Goal: Task Accomplishment & Management: Manage account settings

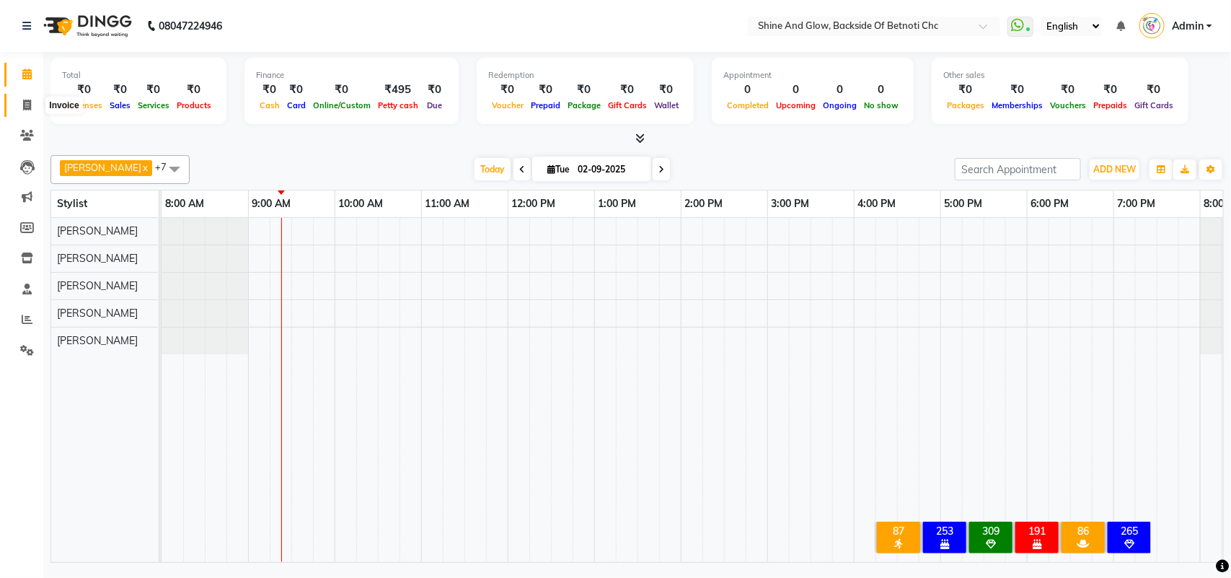
click at [27, 102] on icon at bounding box center [27, 105] width 8 height 11
select select "service"
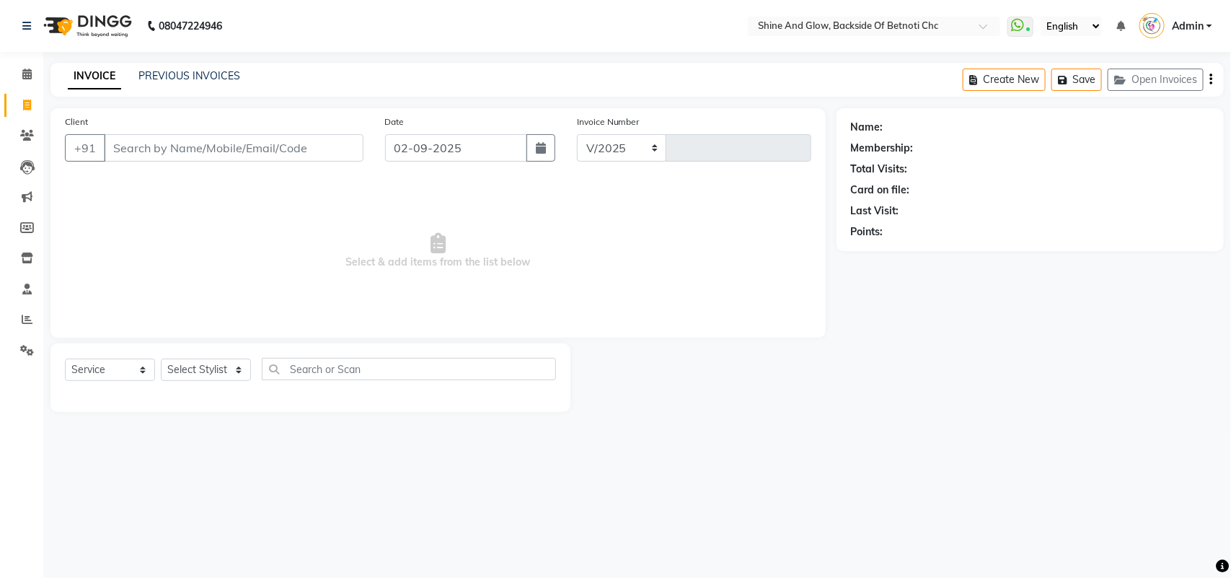
select select "3848"
type input "1289"
click at [185, 74] on link "PREVIOUS INVOICES" at bounding box center [190, 75] width 102 height 13
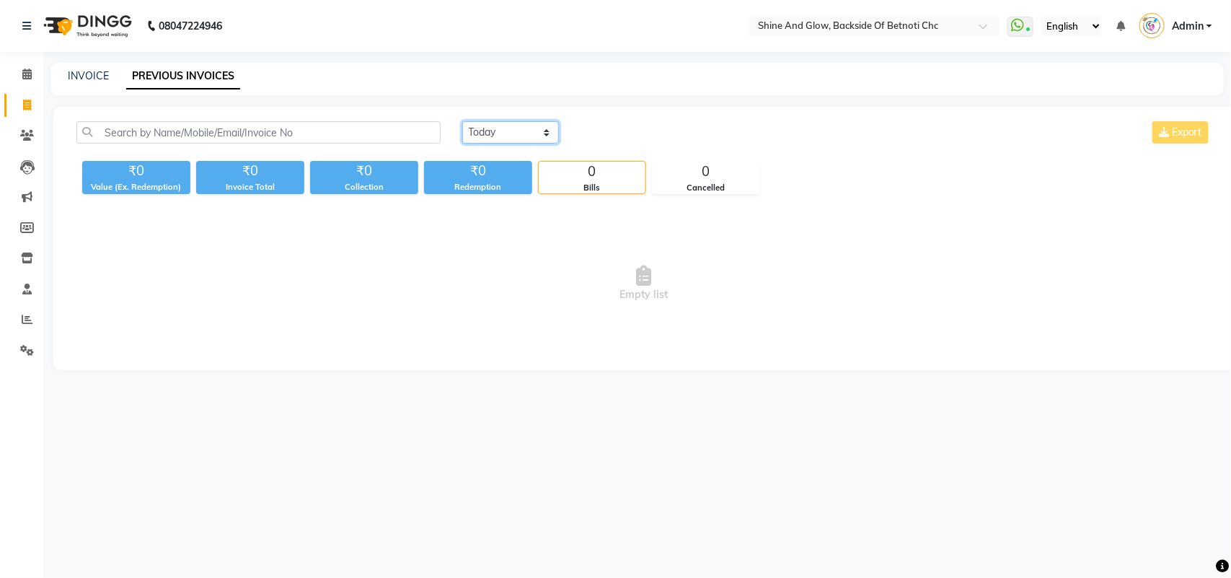
click at [488, 137] on select "[DATE] [DATE] Custom Range" at bounding box center [510, 132] width 97 height 22
select select "[DATE]"
click at [462, 121] on select "[DATE] [DATE] Custom Range" at bounding box center [510, 132] width 97 height 22
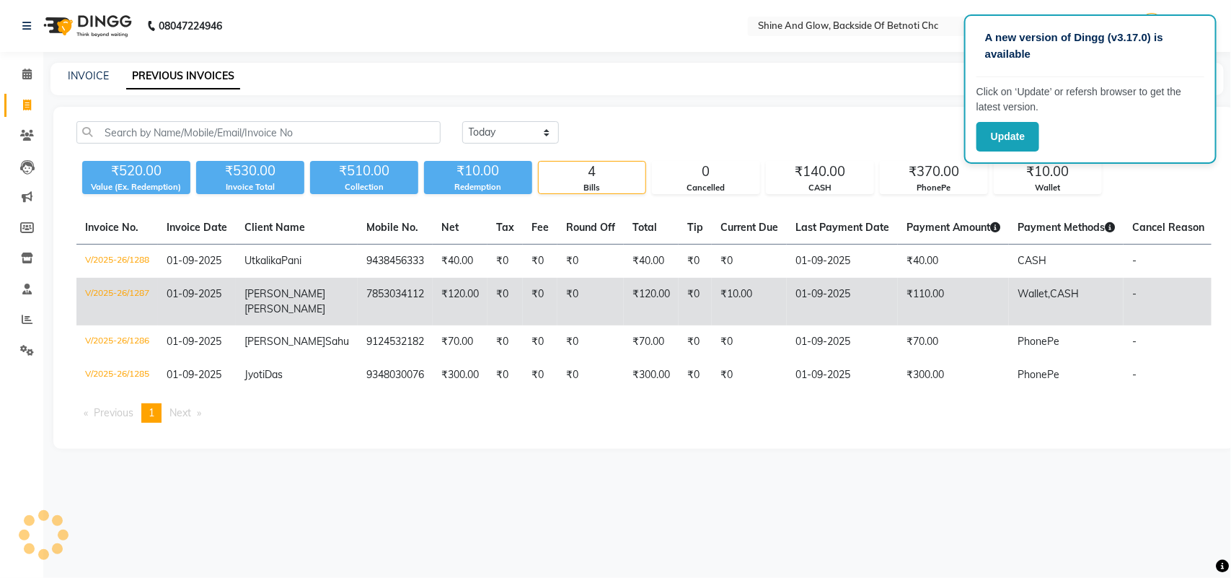
click at [112, 310] on td "V/2025-26/1287" at bounding box center [117, 302] width 82 height 48
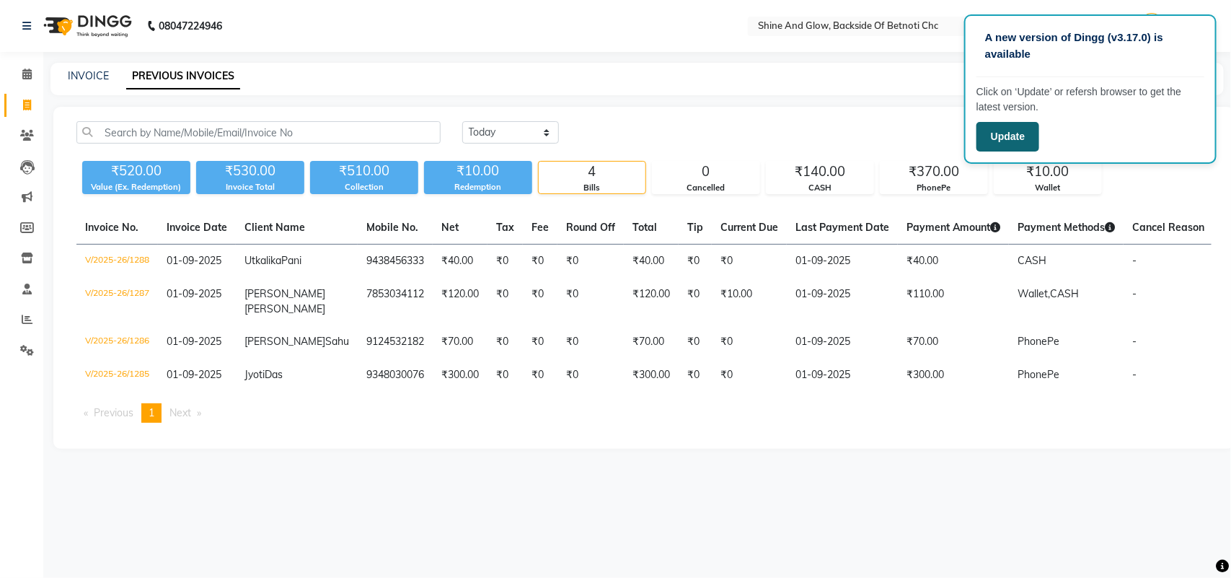
drag, startPoint x: 1019, startPoint y: 133, endPoint x: 1003, endPoint y: 141, distance: 17.4
click at [1018, 133] on button "Update" at bounding box center [1008, 137] width 63 height 30
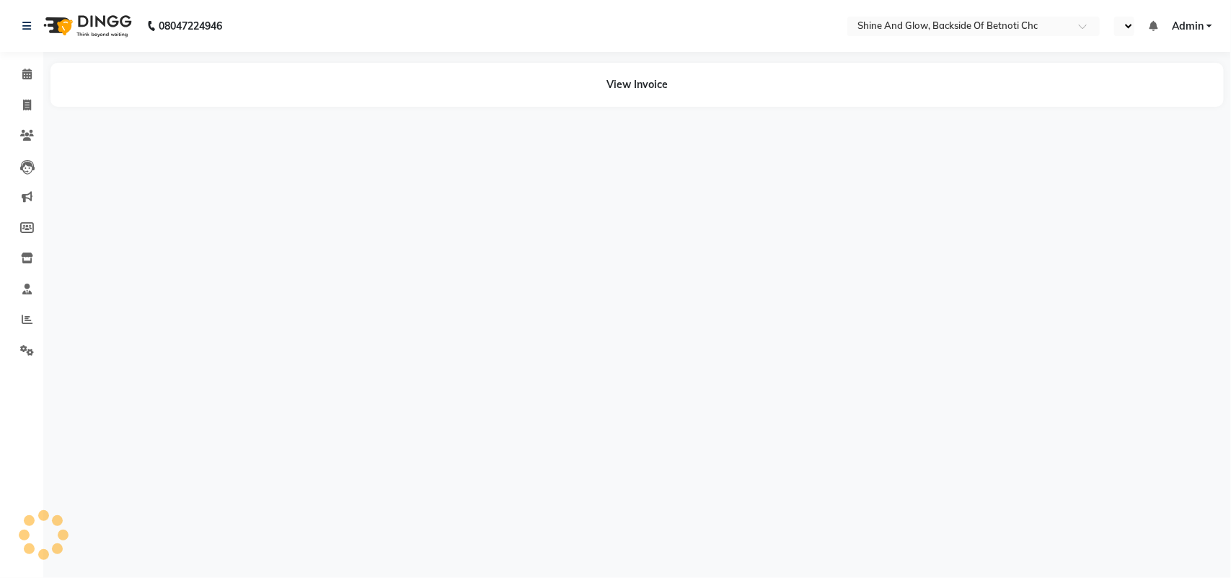
select select "en"
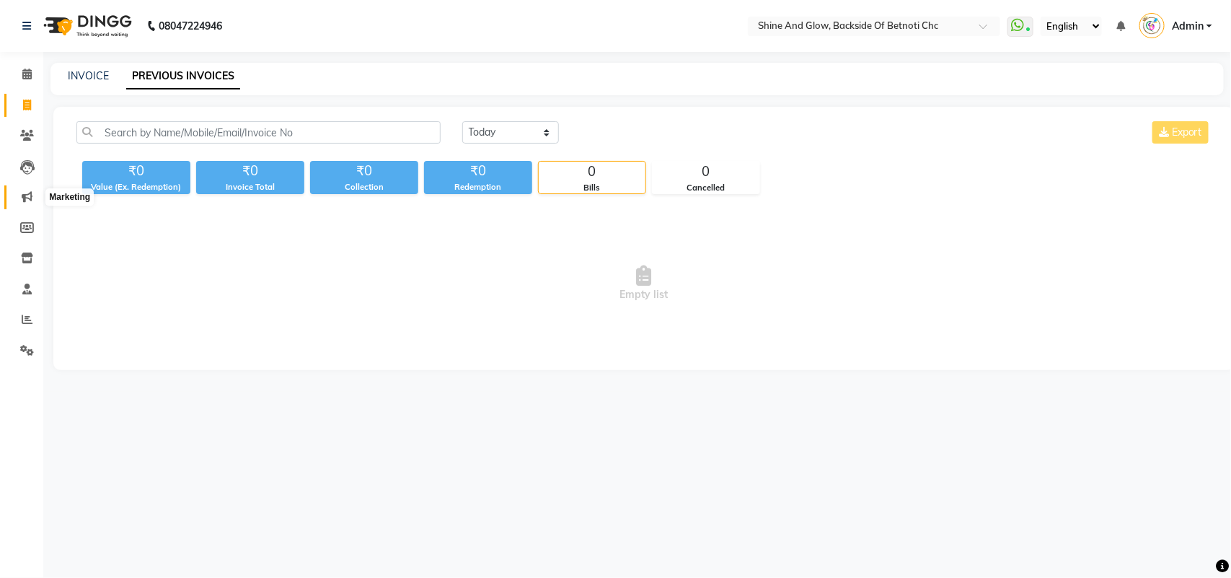
click at [30, 195] on icon at bounding box center [27, 196] width 11 height 11
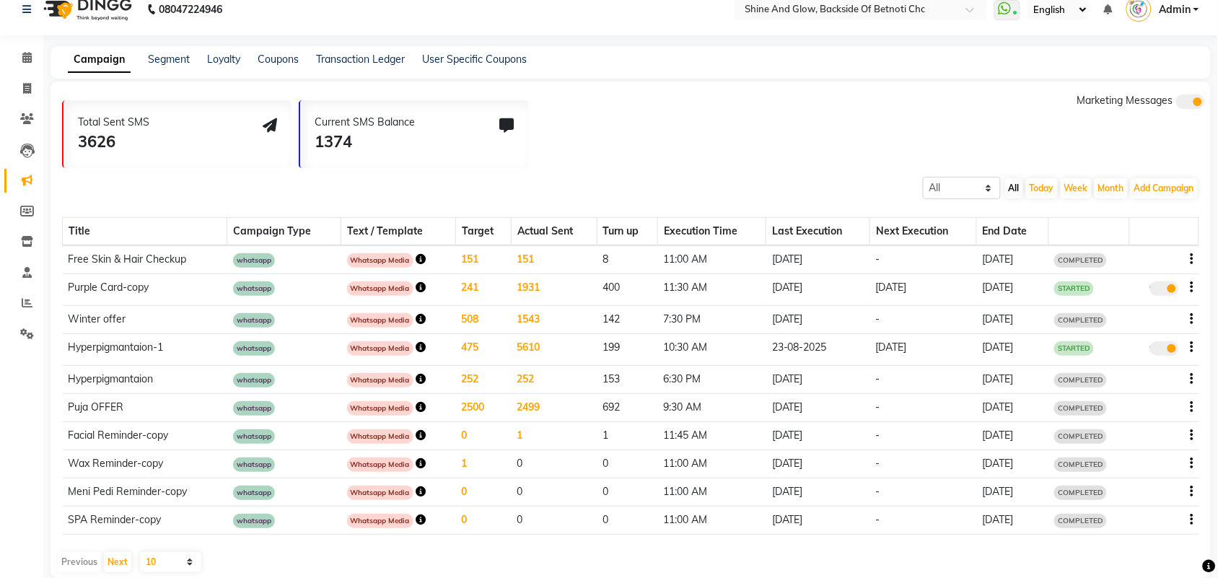
scroll to position [33, 0]
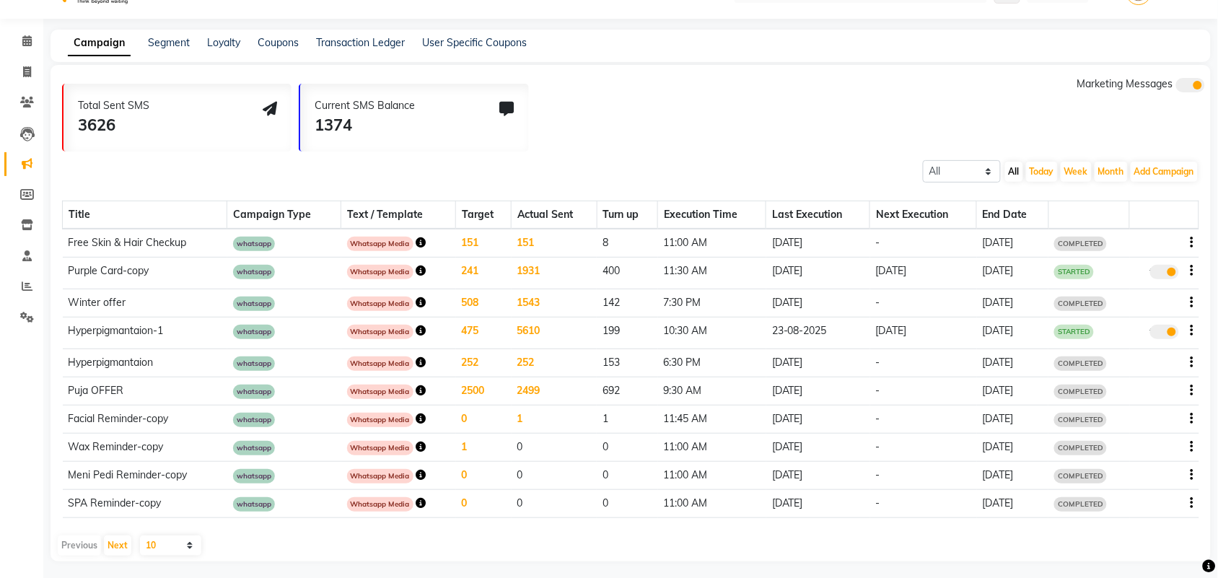
click at [144, 386] on td "Puja OFFER" at bounding box center [145, 391] width 164 height 28
click at [1190, 386] on button "button" at bounding box center [1191, 390] width 3 height 15
click at [110, 388] on td "Puja OFFER" at bounding box center [145, 391] width 164 height 28
click at [254, 392] on span "whatsapp" at bounding box center [254, 391] width 42 height 14
click at [386, 390] on span "Whatsapp Media" at bounding box center [380, 391] width 66 height 14
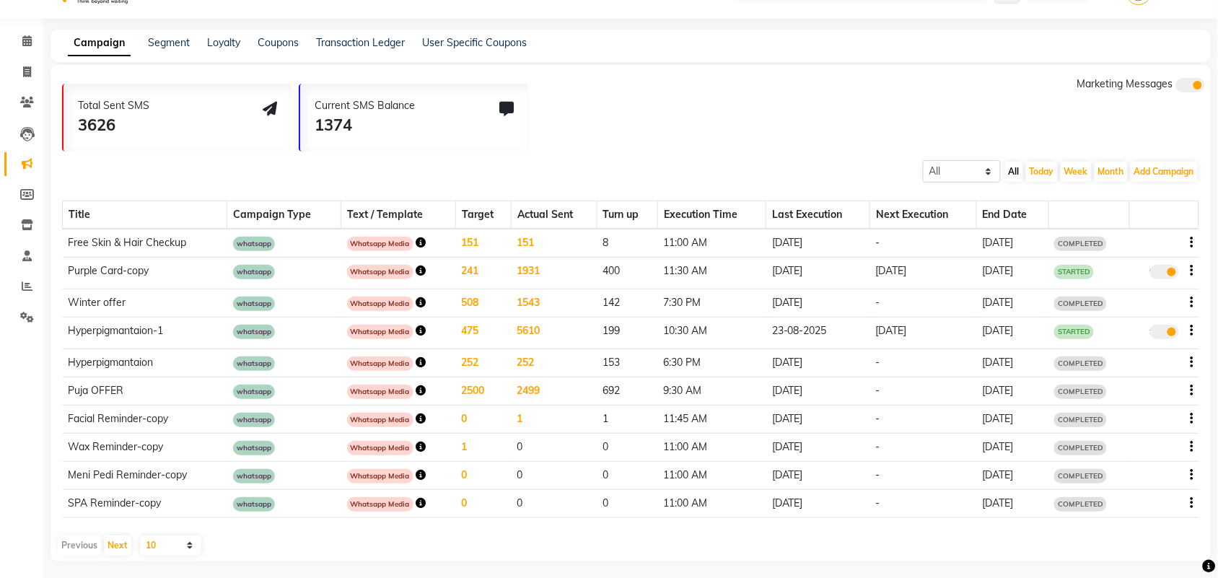
click at [416, 387] on icon "button" at bounding box center [421, 390] width 10 height 10
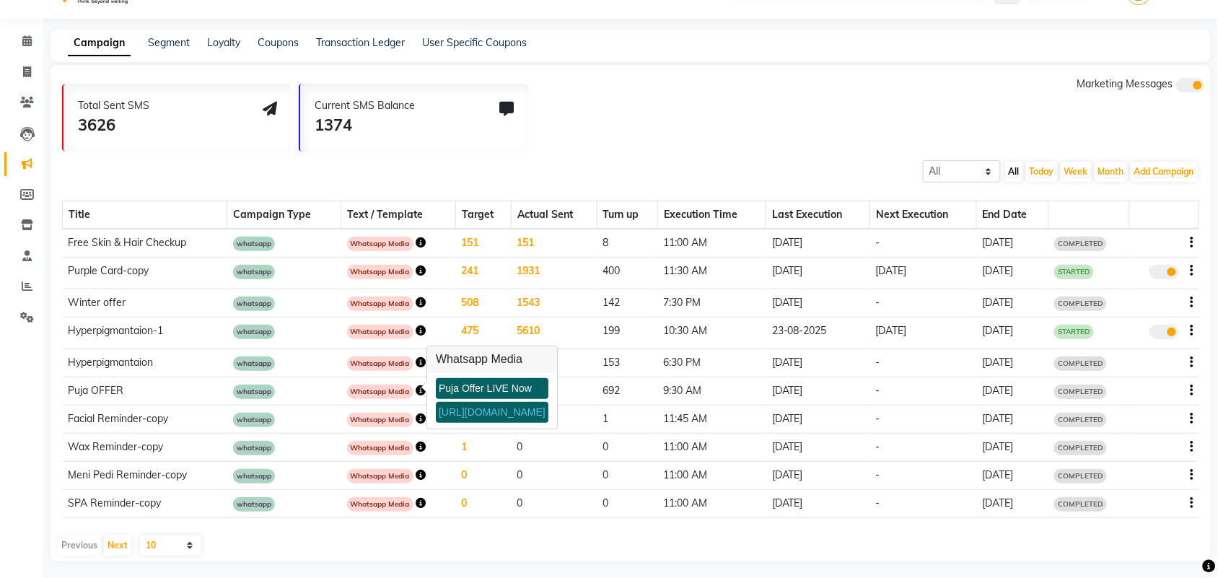
click at [458, 415] on link "https://ww4.in/a?c=BdPzVA" at bounding box center [492, 412] width 107 height 12
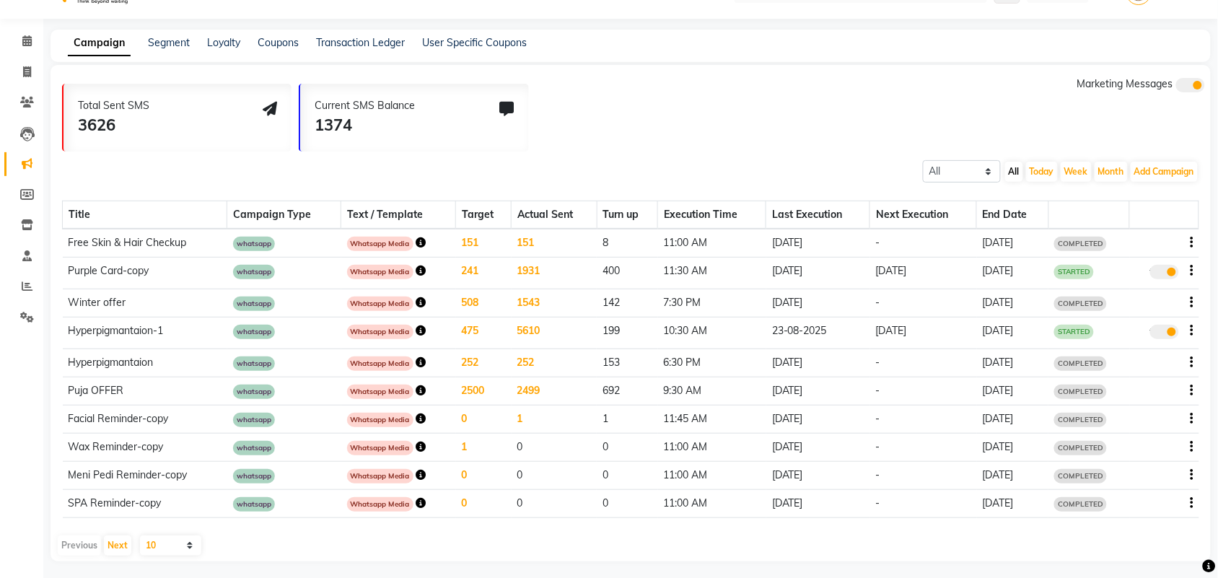
click at [416, 387] on icon "button" at bounding box center [421, 390] width 10 height 10
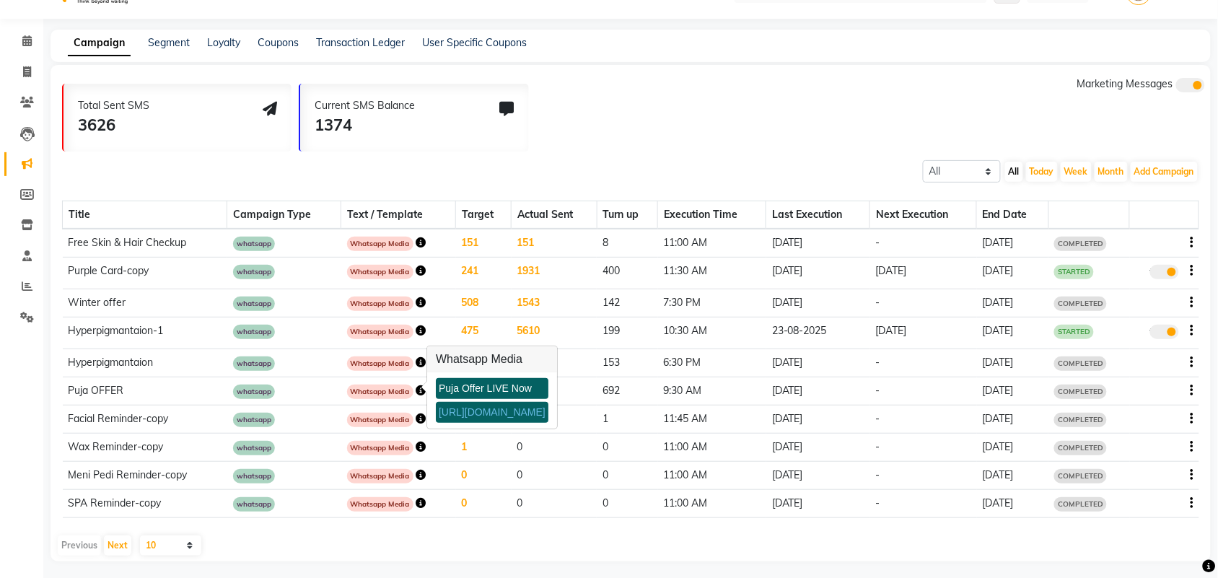
click at [446, 390] on div "Puja Offer LIVE Now" at bounding box center [492, 388] width 113 height 21
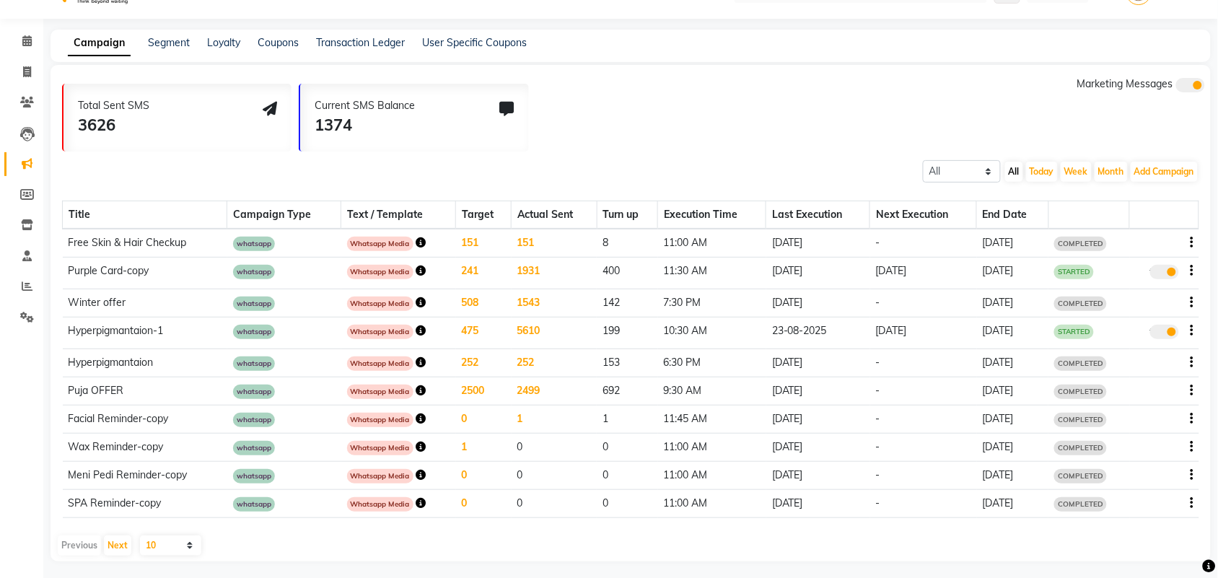
click at [1188, 390] on div at bounding box center [1164, 390] width 58 height 15
click at [260, 387] on span "whatsapp" at bounding box center [254, 391] width 42 height 14
click at [377, 392] on span "Whatsapp Media" at bounding box center [380, 391] width 66 height 14
click at [416, 387] on icon "button" at bounding box center [421, 390] width 10 height 10
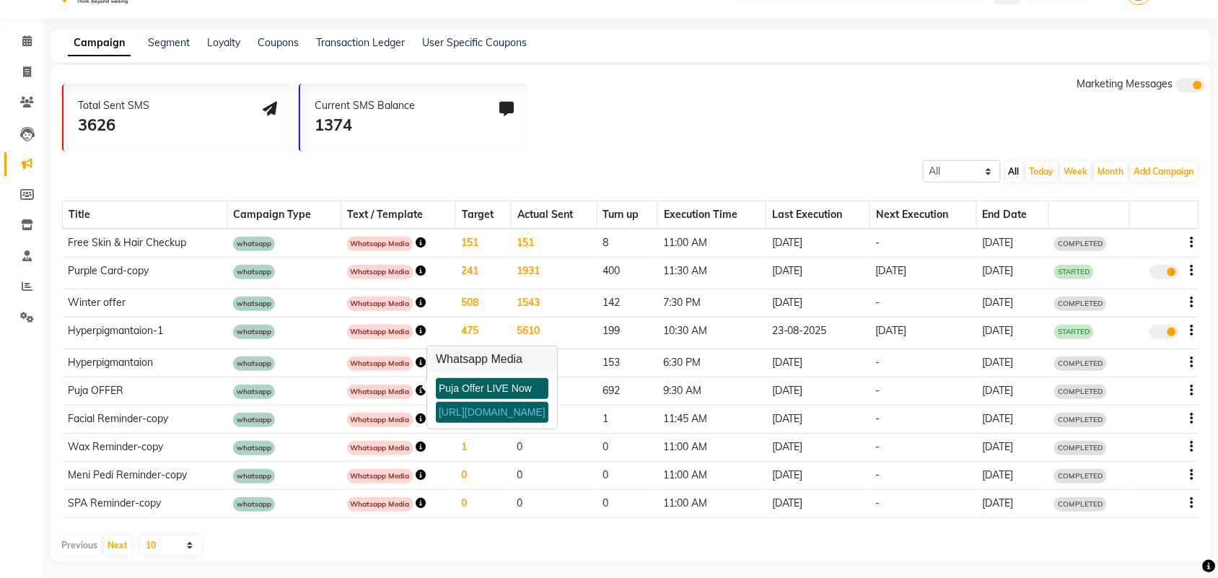
click at [457, 406] on link "https://ww4.in/a?c=BdPzVA" at bounding box center [492, 412] width 107 height 12
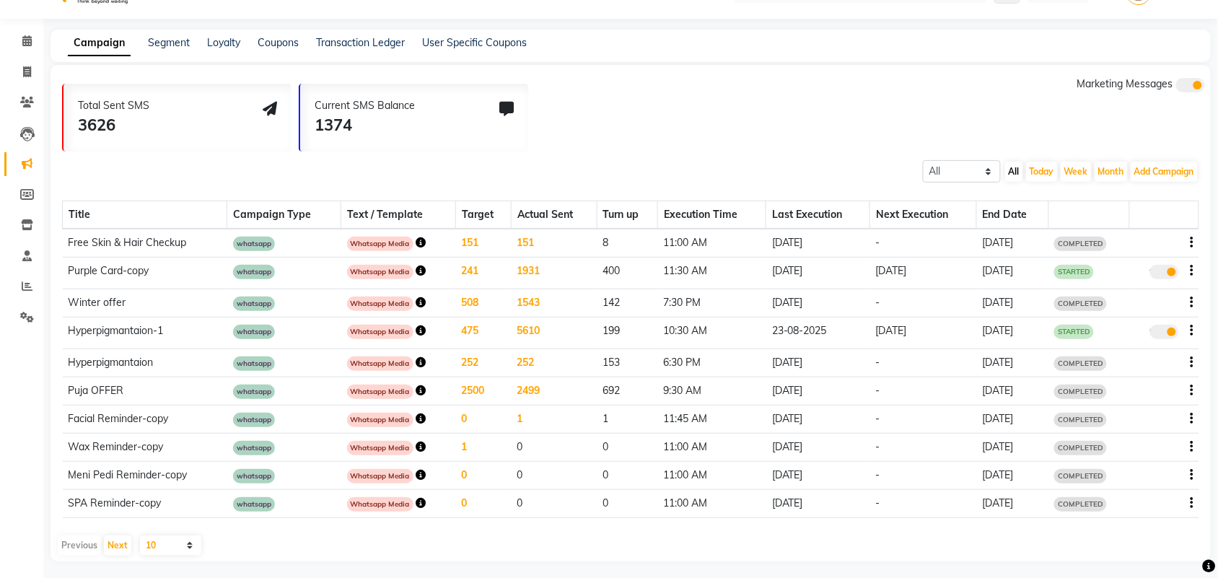
click at [84, 391] on td "Puja OFFER" at bounding box center [145, 391] width 164 height 28
drag, startPoint x: 262, startPoint y: 390, endPoint x: 404, endPoint y: 384, distance: 142.2
click at [265, 390] on span "whatsapp" at bounding box center [254, 391] width 42 height 14
click at [387, 387] on span "Whatsapp Media" at bounding box center [380, 391] width 66 height 14
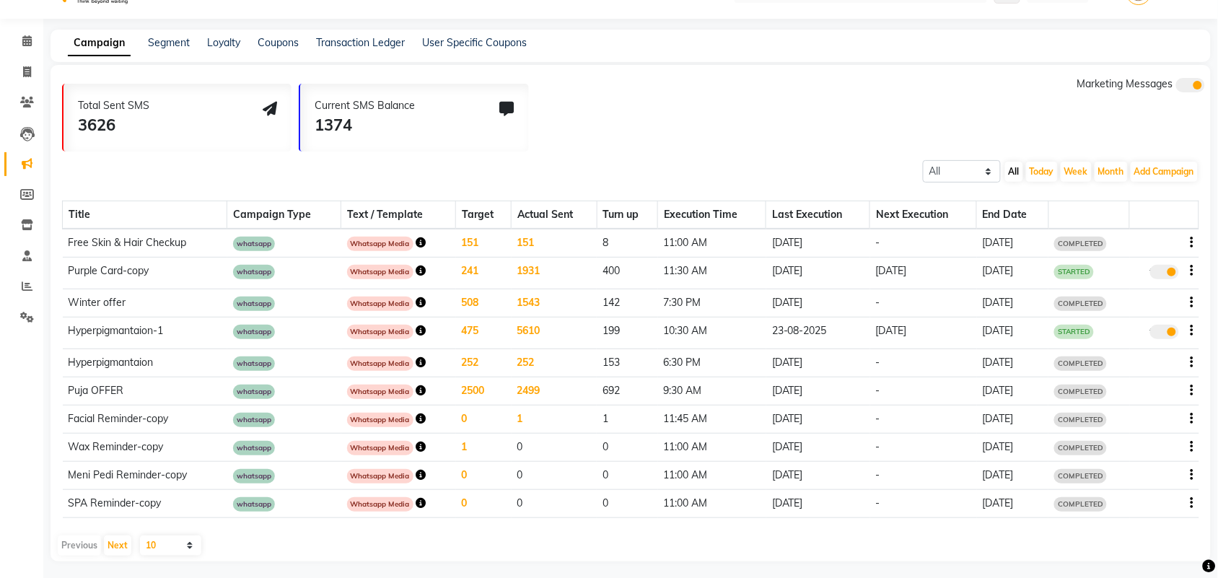
click at [416, 388] on icon "button" at bounding box center [421, 390] width 10 height 10
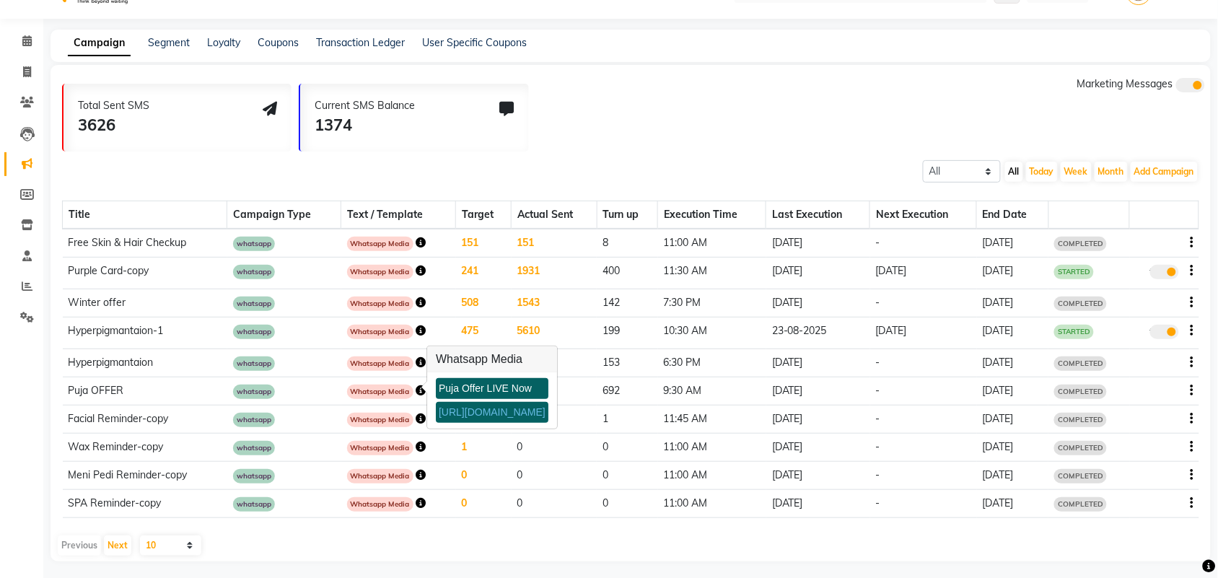
click at [453, 359] on h3 "Whatsapp Media" at bounding box center [492, 359] width 130 height 26
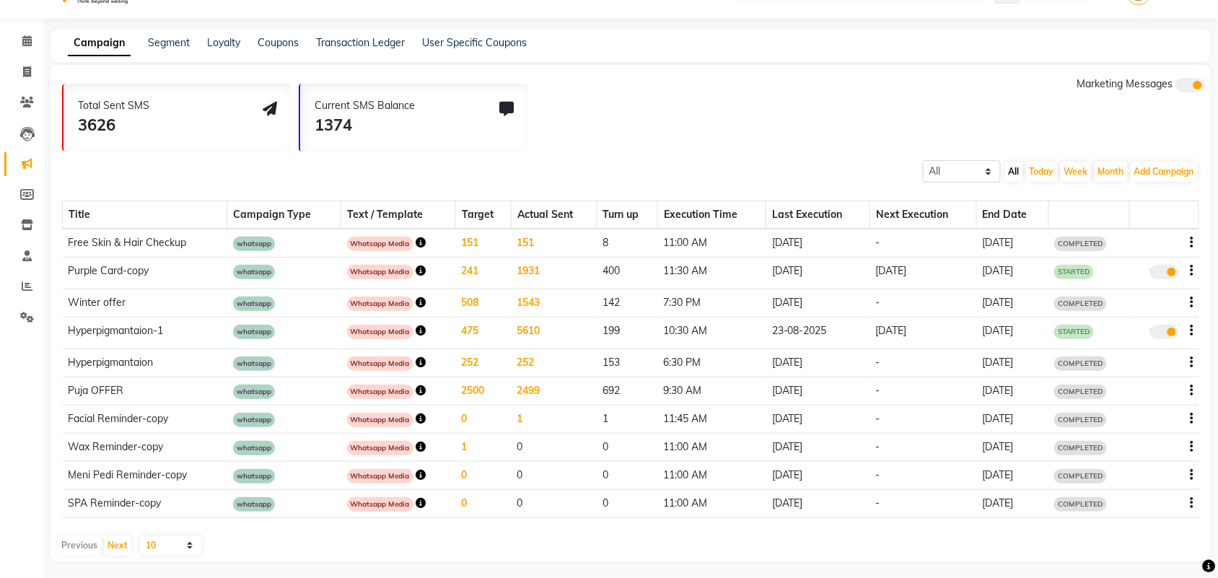
click at [1166, 328] on span at bounding box center [1164, 332] width 29 height 14
click at [1166, 334] on input "true" at bounding box center [1166, 334] width 0 height 0
click at [1016, 175] on button "All" at bounding box center [1014, 172] width 18 height 20
click at [116, 541] on button "Next" at bounding box center [117, 545] width 27 height 20
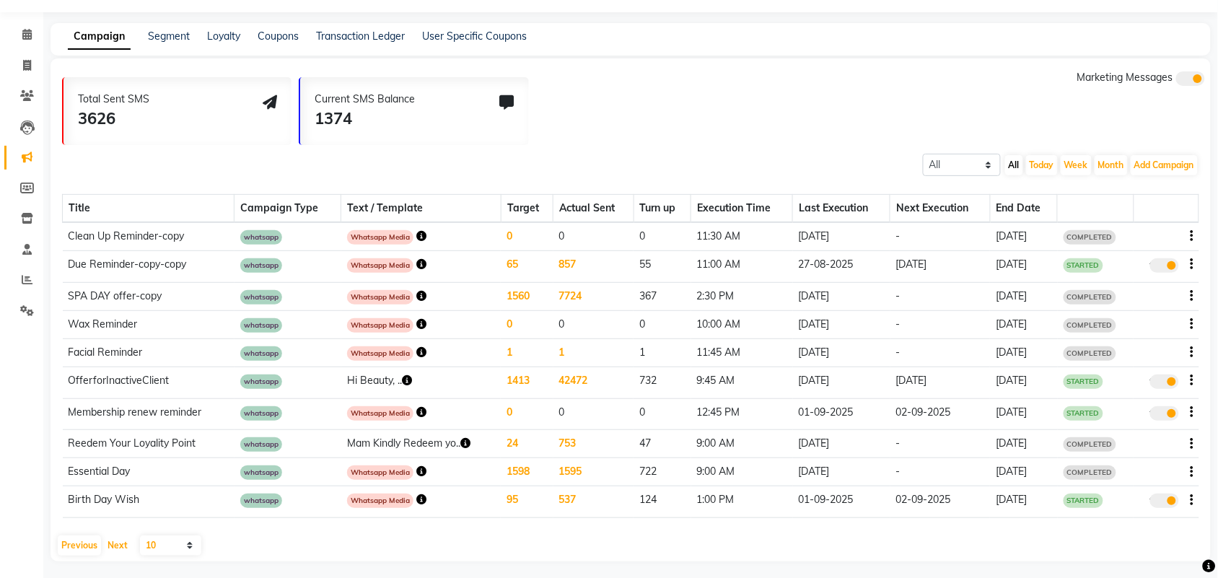
scroll to position [40, 0]
click at [123, 542] on button "Next" at bounding box center [117, 545] width 27 height 20
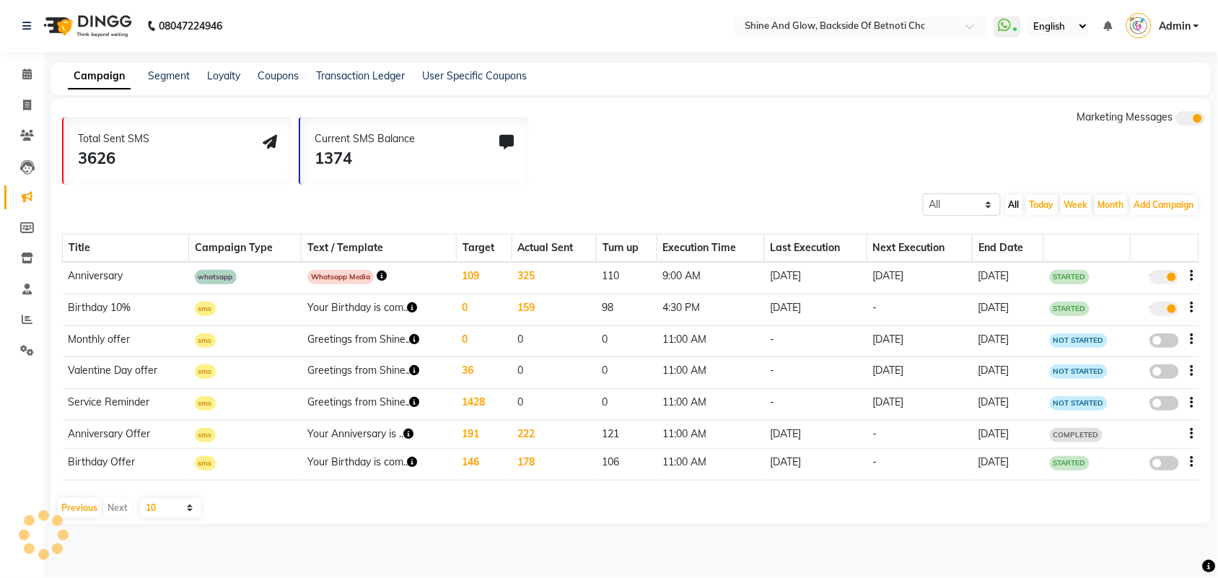
scroll to position [0, 0]
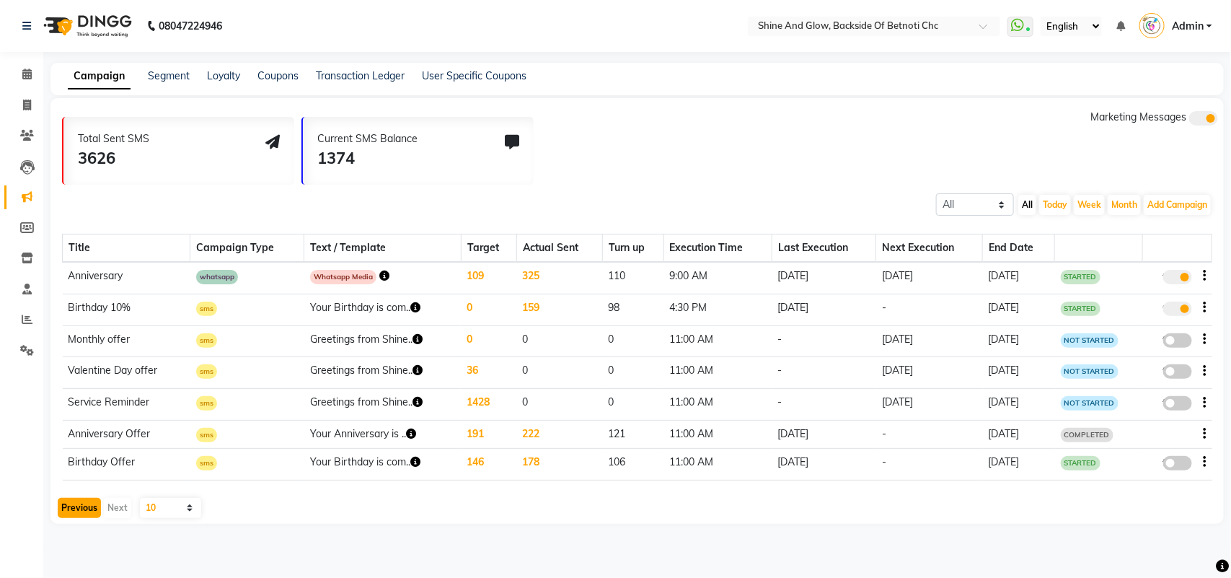
click at [79, 504] on button "Previous" at bounding box center [79, 508] width 43 height 20
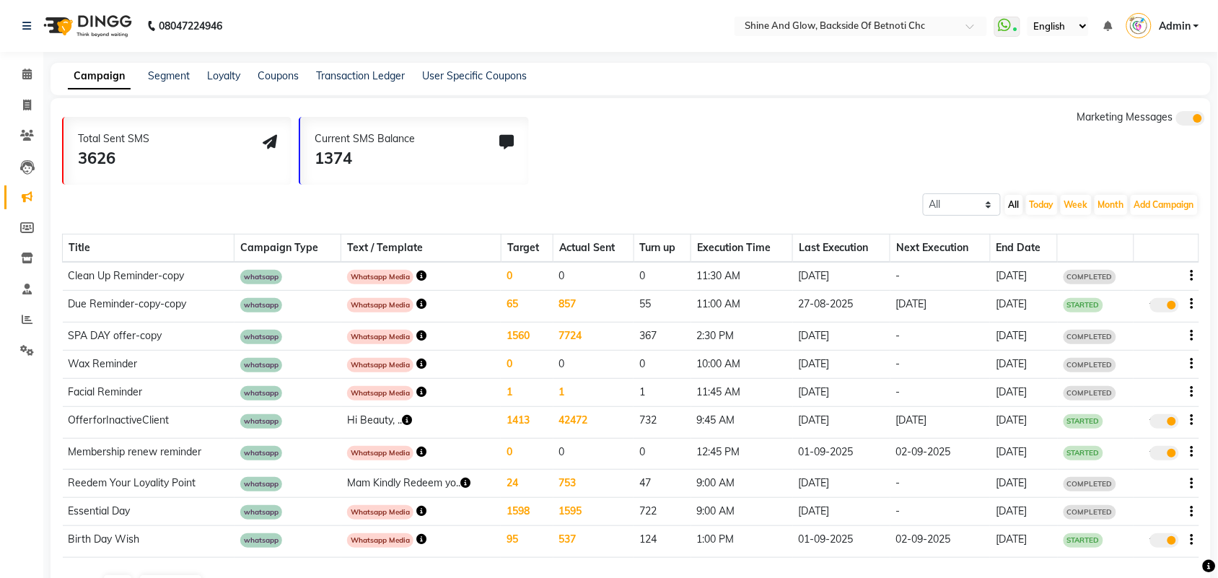
scroll to position [40, 0]
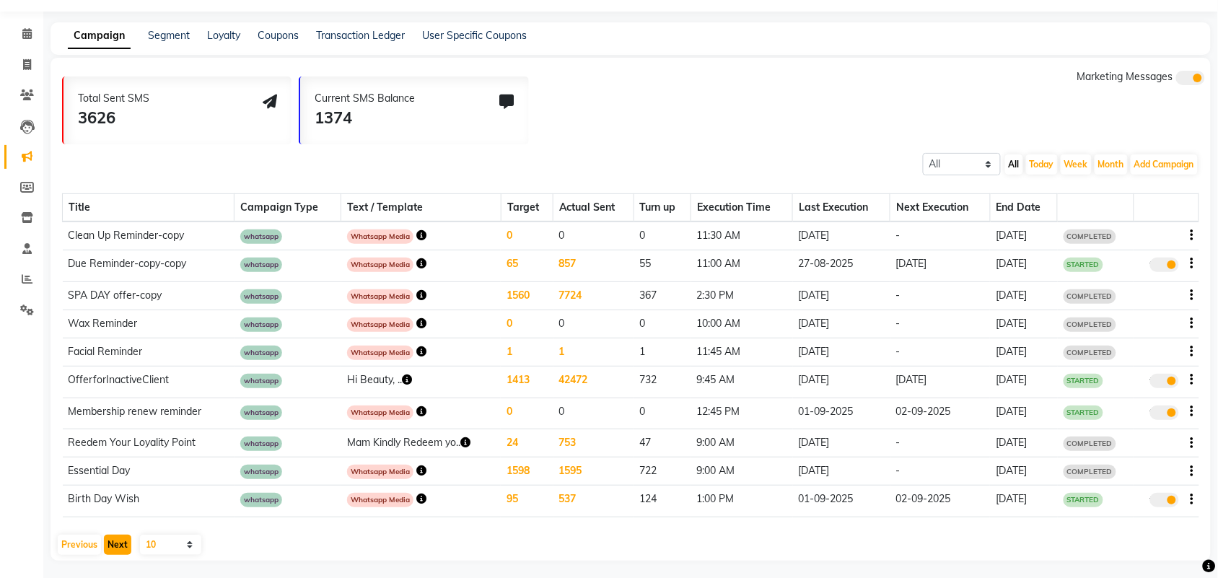
click at [115, 541] on button "Next" at bounding box center [117, 545] width 27 height 20
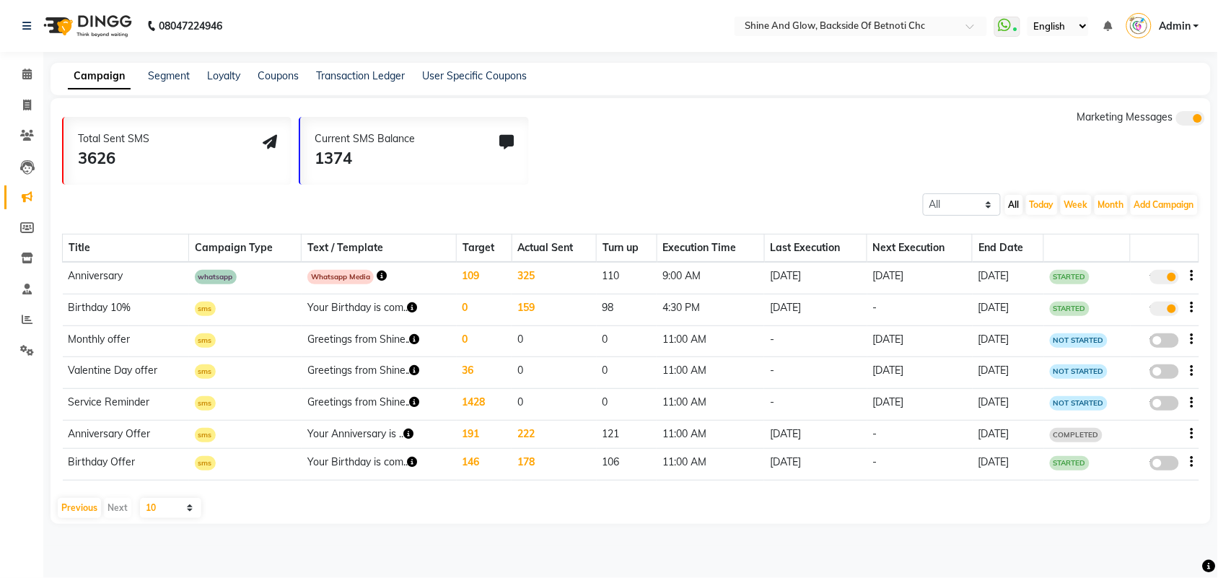
scroll to position [0, 0]
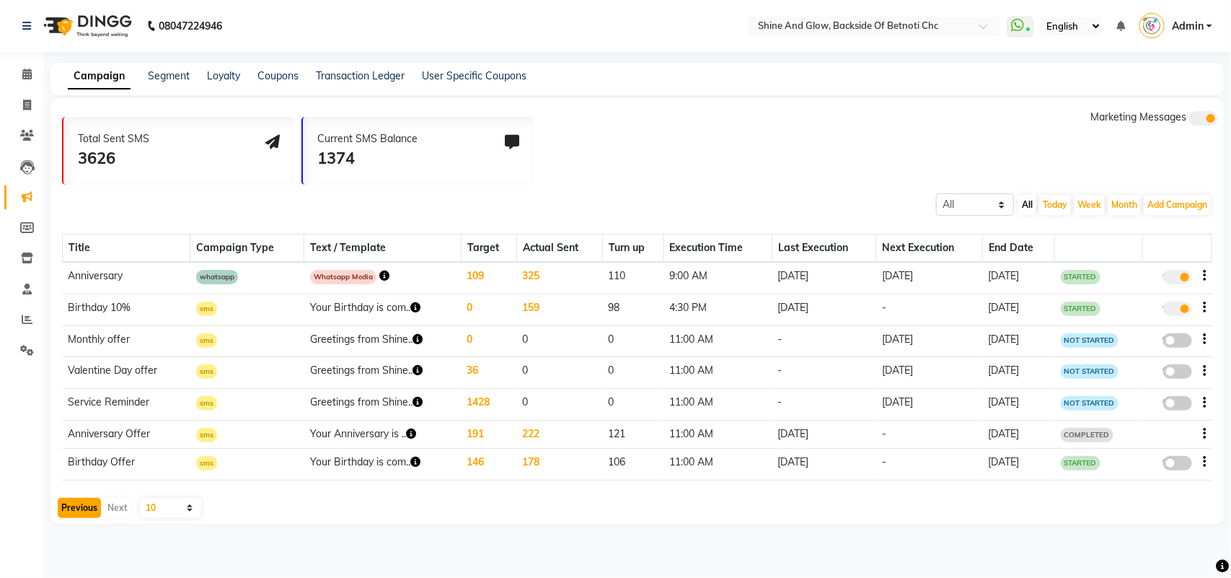
click at [79, 505] on button "Previous" at bounding box center [79, 508] width 43 height 20
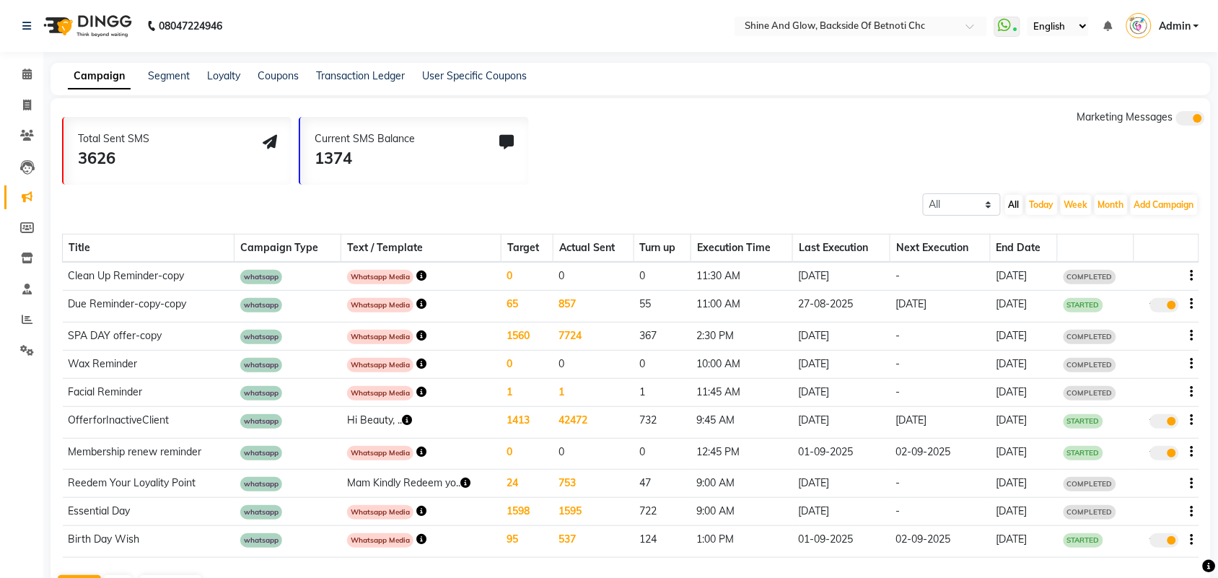
click at [79, 505] on td "Essential Day" at bounding box center [149, 512] width 172 height 28
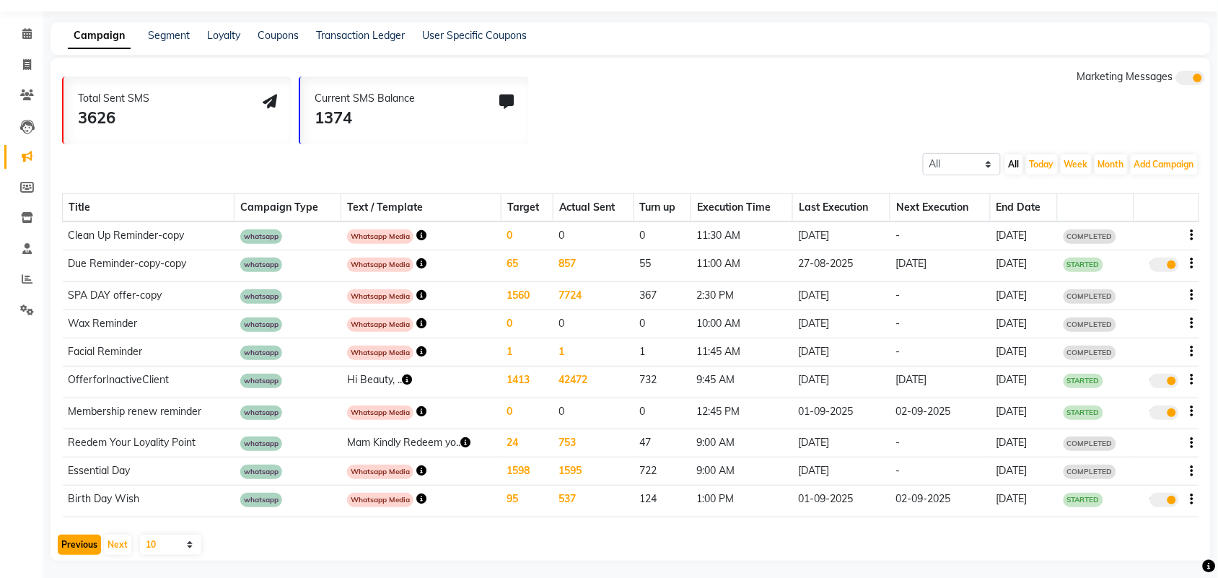
click at [87, 536] on button "Previous" at bounding box center [79, 545] width 43 height 20
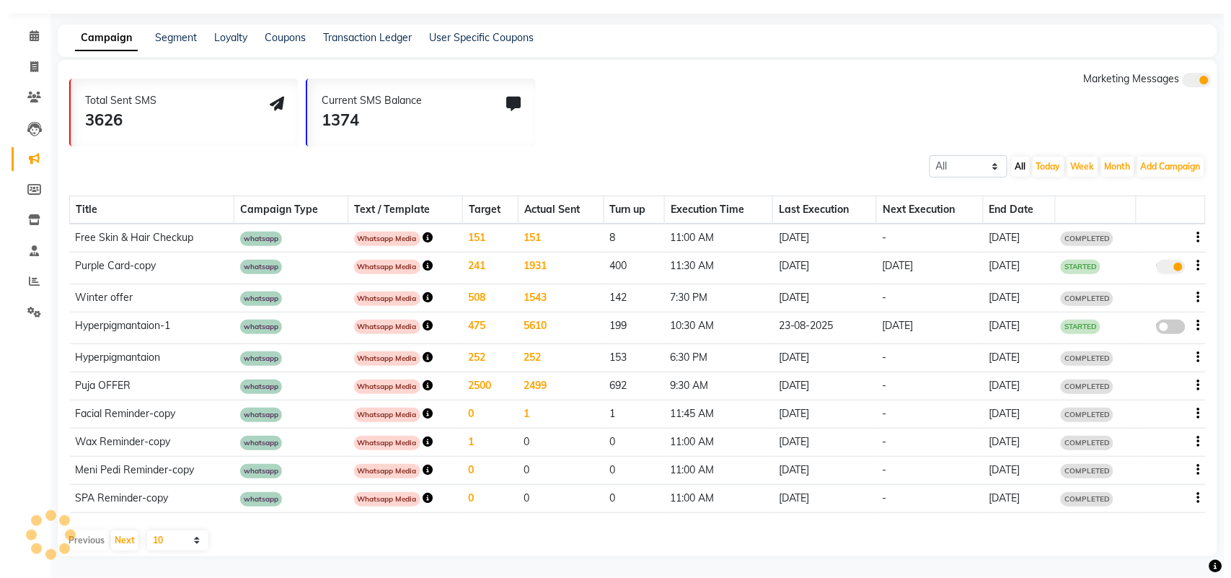
scroll to position [33, 0]
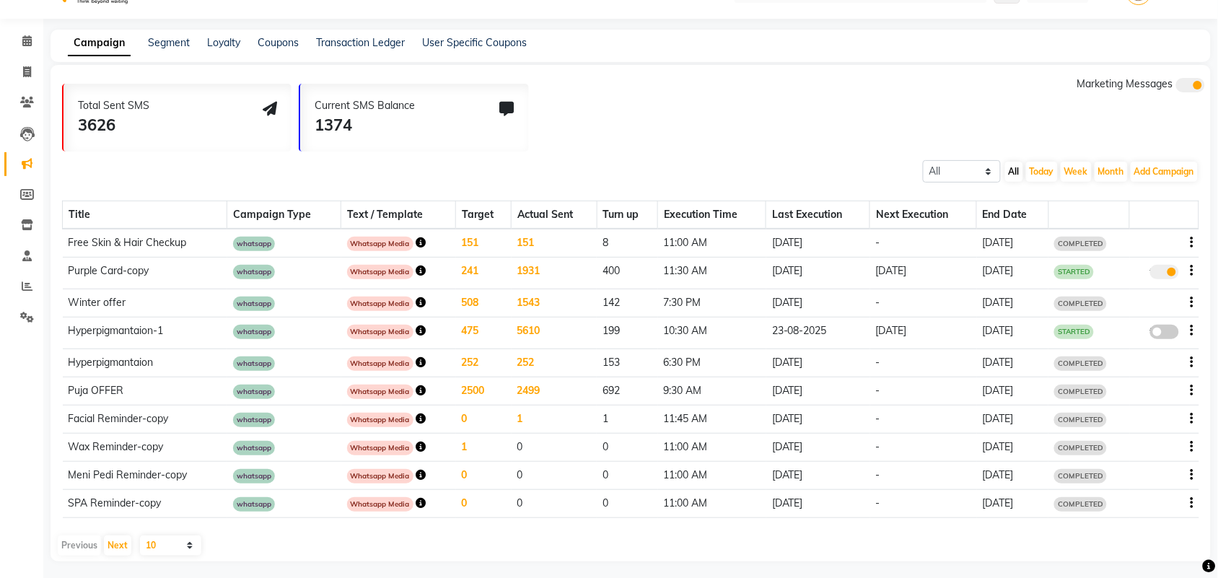
click at [1190, 383] on button "button" at bounding box center [1191, 390] width 3 height 15
click at [1160, 408] on div "Services" at bounding box center [1152, 406] width 45 height 18
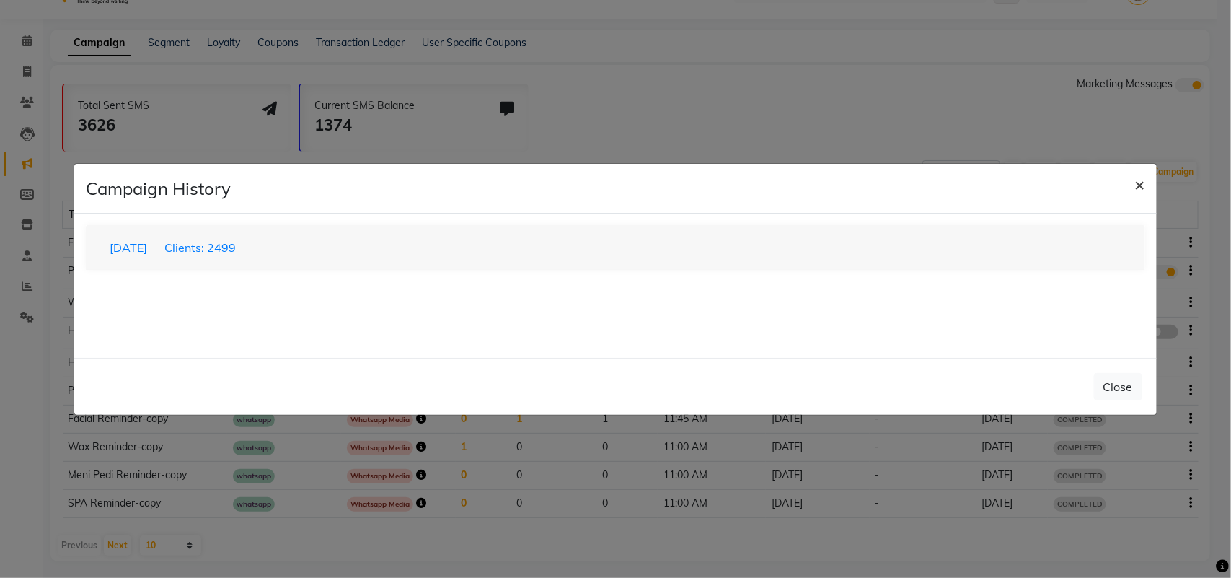
click at [1138, 186] on span "×" at bounding box center [1140, 184] width 10 height 22
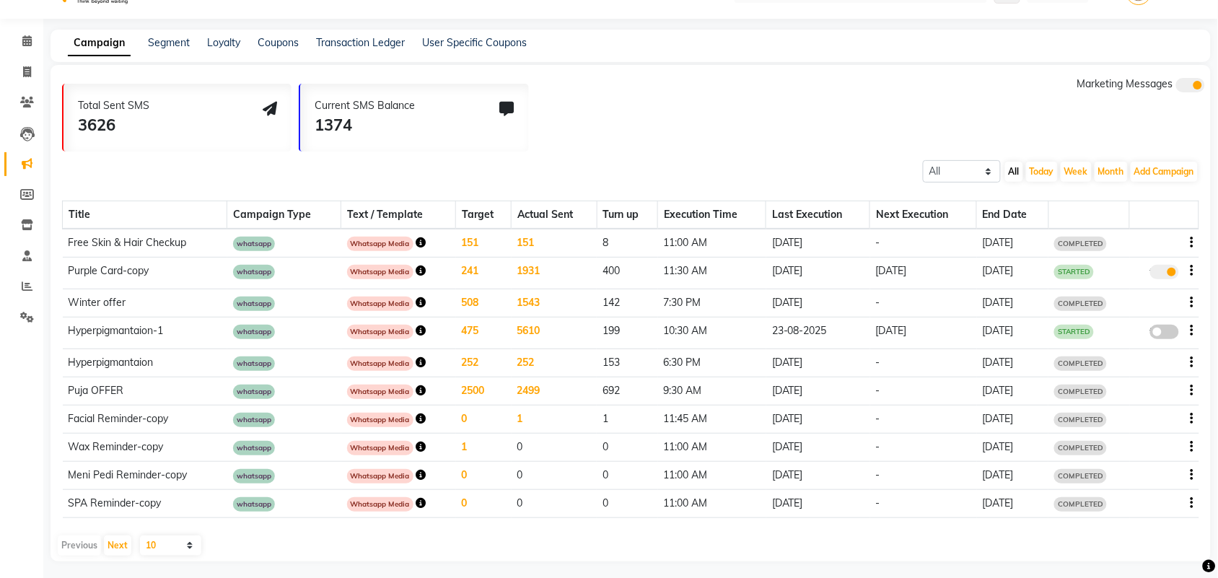
click at [1191, 390] on icon "button" at bounding box center [1191, 390] width 3 height 1
click at [1160, 369] on div "Copy" at bounding box center [1152, 370] width 45 height 18
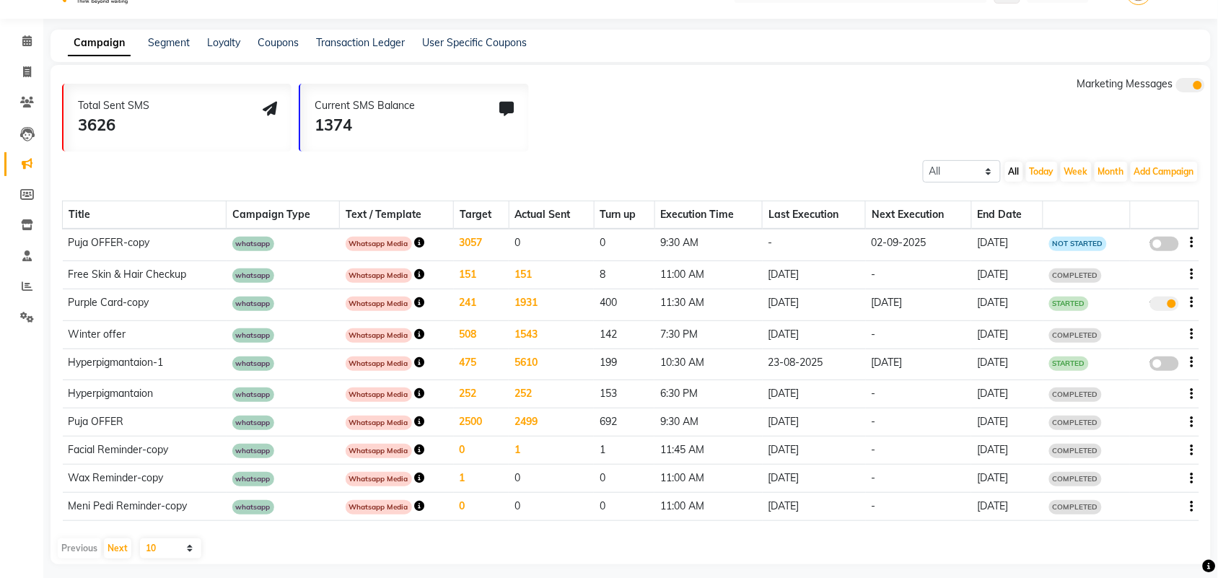
click at [1192, 242] on icon "button" at bounding box center [1191, 242] width 3 height 1
click at [1166, 229] on div "Edit" at bounding box center [1152, 233] width 45 height 18
select select "3"
select select "11567"
select select "1"
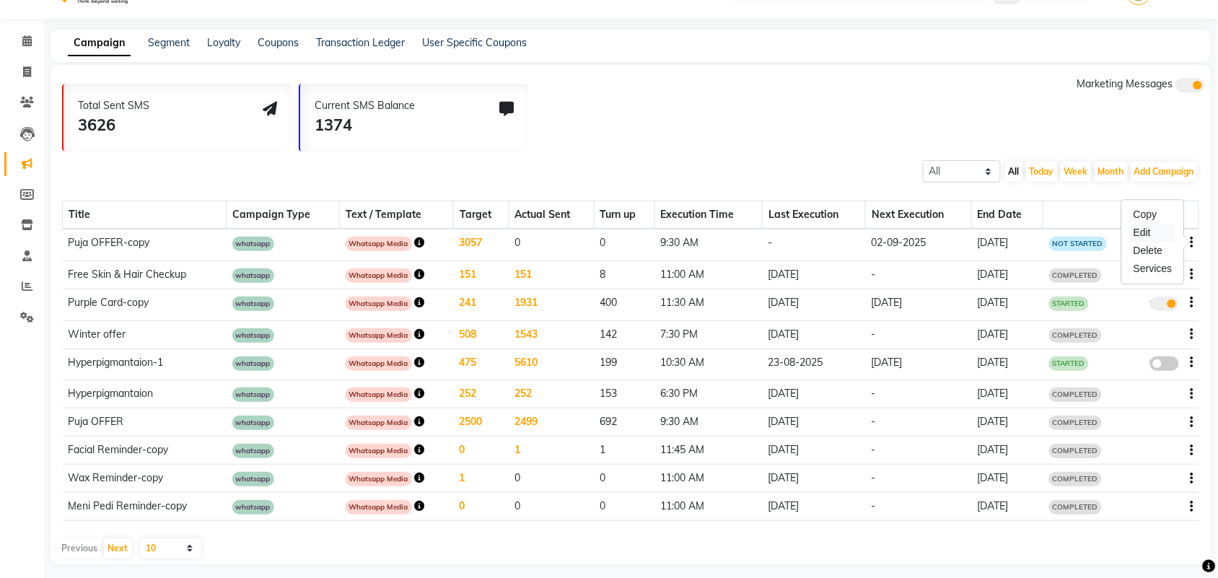
select select "2"
select select "570"
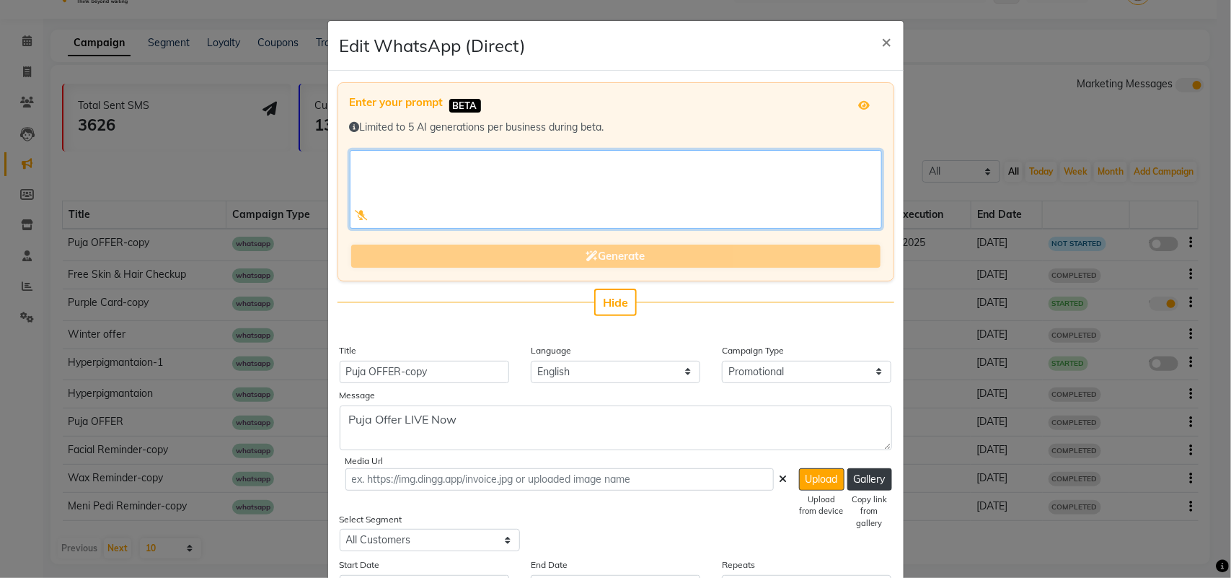
click at [351, 160] on textarea at bounding box center [616, 189] width 532 height 79
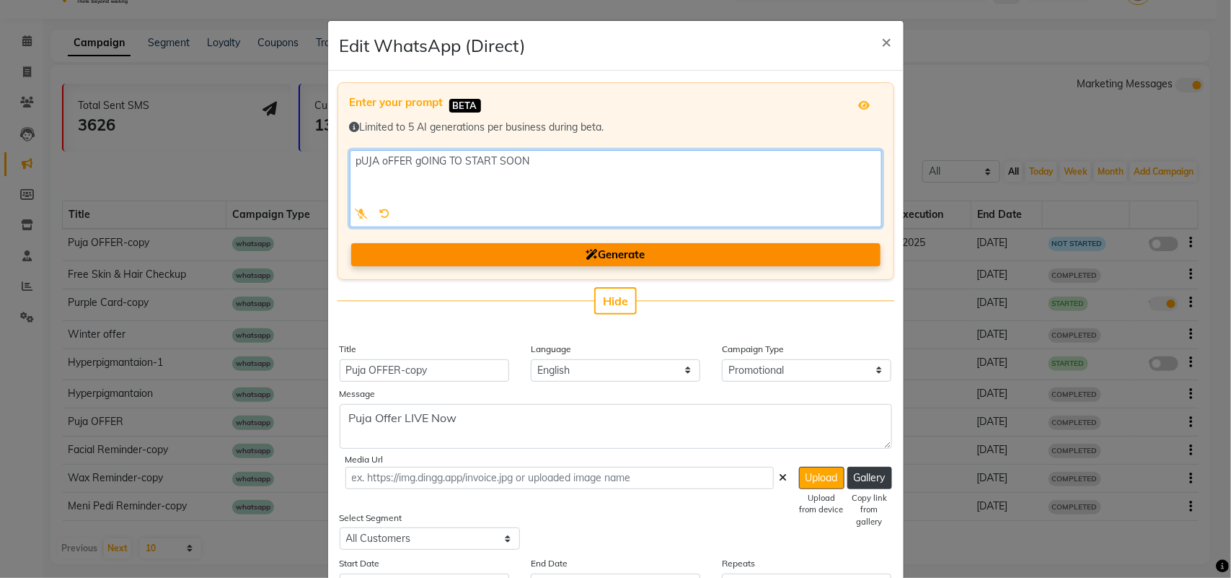
type textarea "pUJA oFFER gOING TO START SOON"
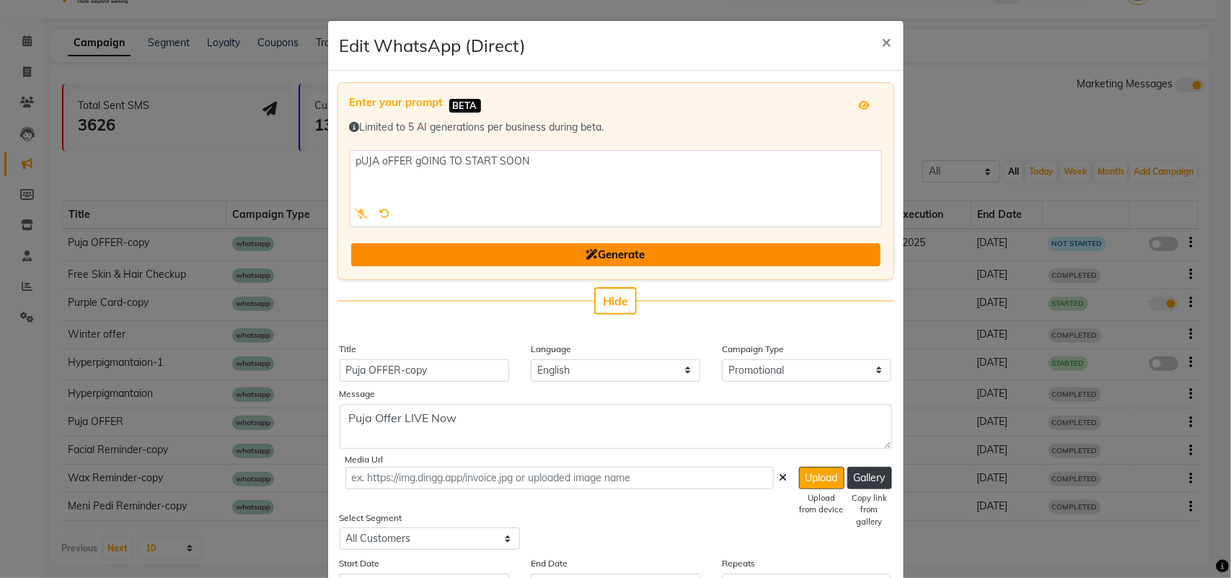
click at [612, 252] on span "Generate" at bounding box center [615, 254] width 59 height 14
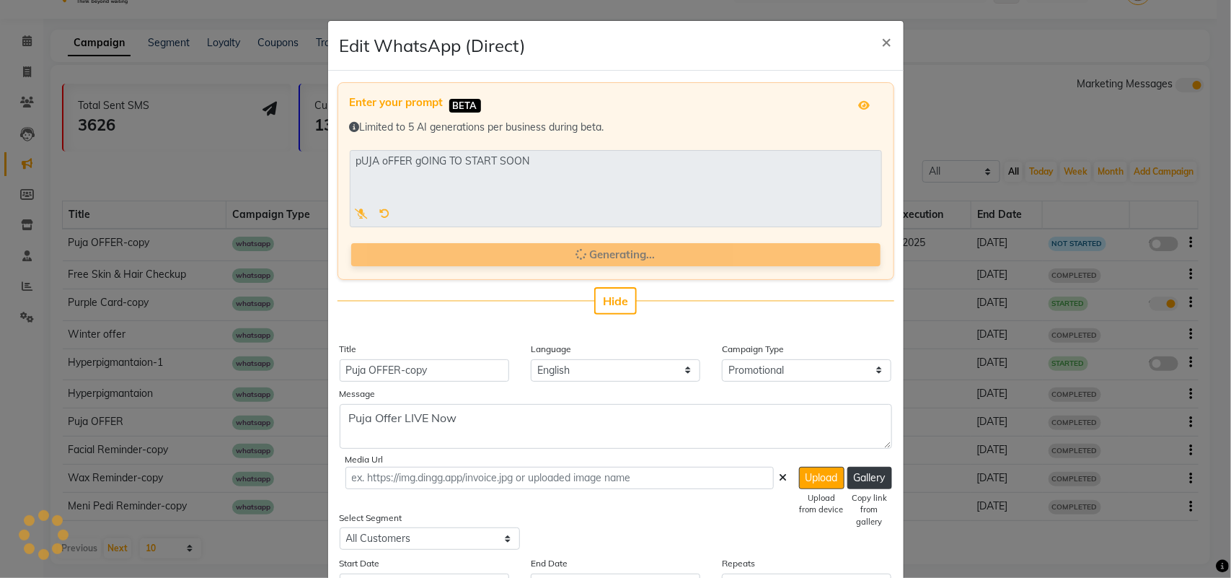
type input "Puja Offer Campaign"
type textarea "pUJA oFFER gOING TO START SOON"
select select "1"
type input "10"
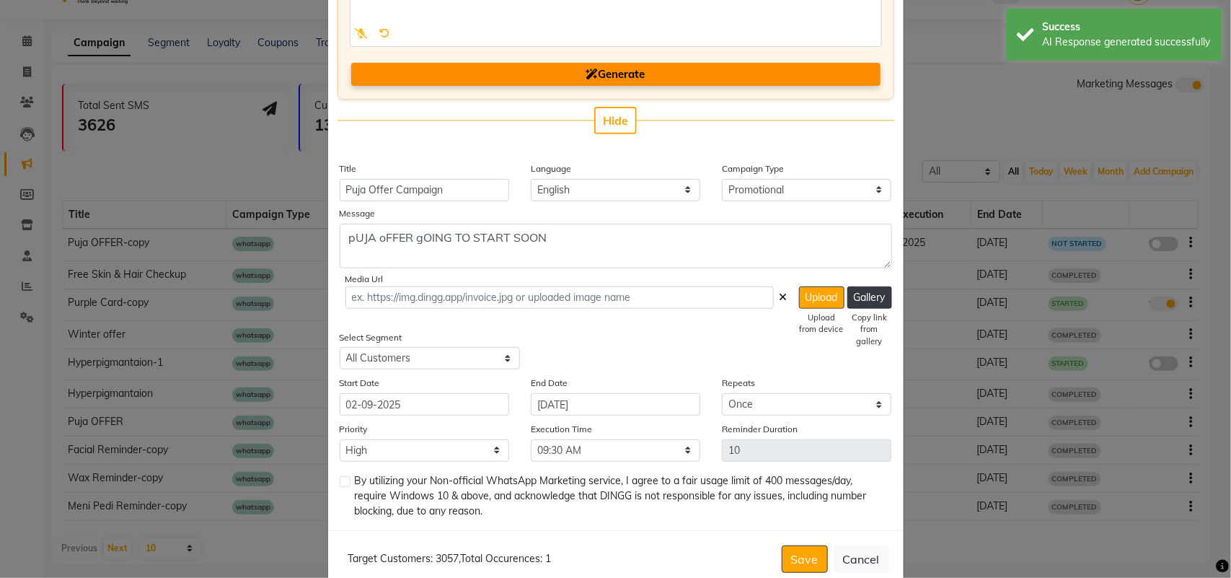
scroll to position [209, 0]
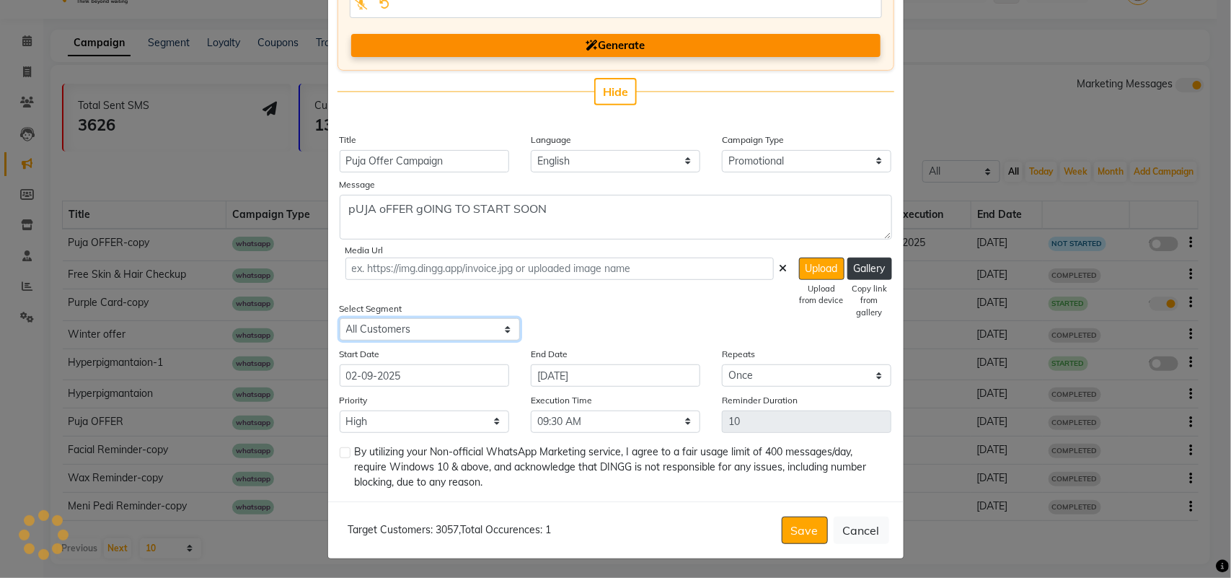
click at [498, 330] on select "Select All Customers All Male Customer All Female Customer All Members All Cust…" at bounding box center [430, 329] width 180 height 22
click at [340, 318] on select "Select All Customers All Male Customer All Female Customer All Members All Cust…" at bounding box center [430, 329] width 180 height 22
click at [495, 326] on select "Select All Customers All Male Customer All Female Customer All Members All Cust…" at bounding box center [430, 329] width 180 height 22
click at [340, 318] on select "Select All Customers All Male Customer All Female Customer All Members All Cust…" at bounding box center [430, 329] width 180 height 22
click at [501, 325] on select "Select All Customers All Male Customer All Female Customer All Members All Cust…" at bounding box center [430, 329] width 180 height 22
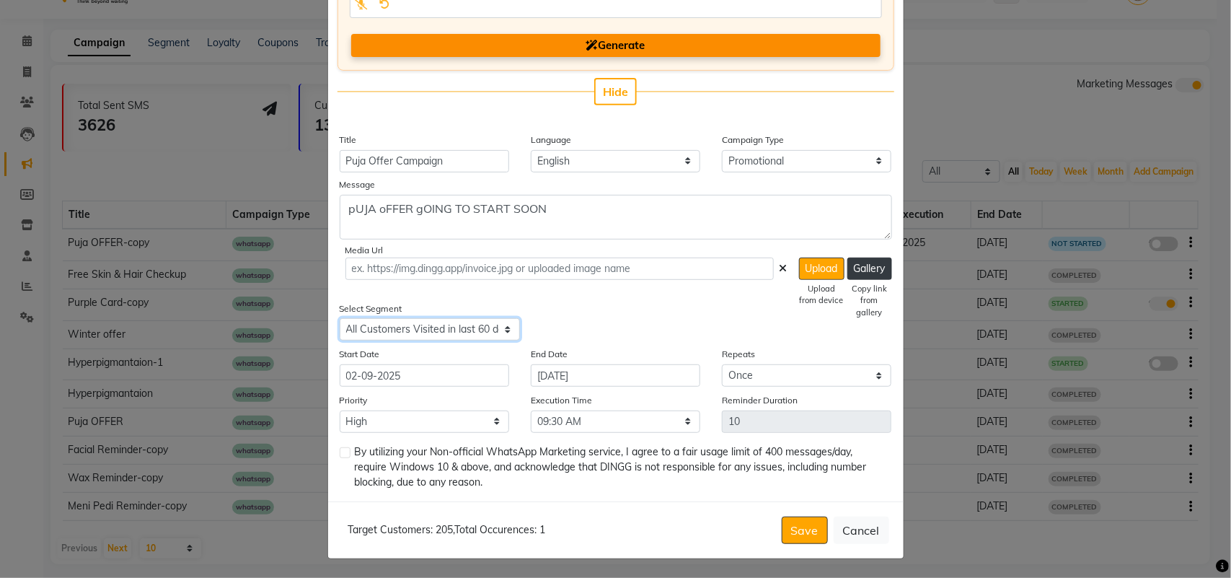
click at [340, 318] on select "Select All Customers All Male Customer All Female Customer All Members All Cust…" at bounding box center [430, 329] width 180 height 22
click at [502, 322] on select "Select All Customers All Male Customer All Female Customer All Members All Cust…" at bounding box center [430, 329] width 180 height 22
click at [340, 318] on select "Select All Customers All Male Customer All Female Customer All Members All Cust…" at bounding box center [430, 329] width 180 height 22
click at [504, 321] on select "Select All Customers All Male Customer All Female Customer All Members All Cust…" at bounding box center [430, 329] width 180 height 22
click at [340, 318] on select "Select All Customers All Male Customer All Female Customer All Members All Cust…" at bounding box center [430, 329] width 180 height 22
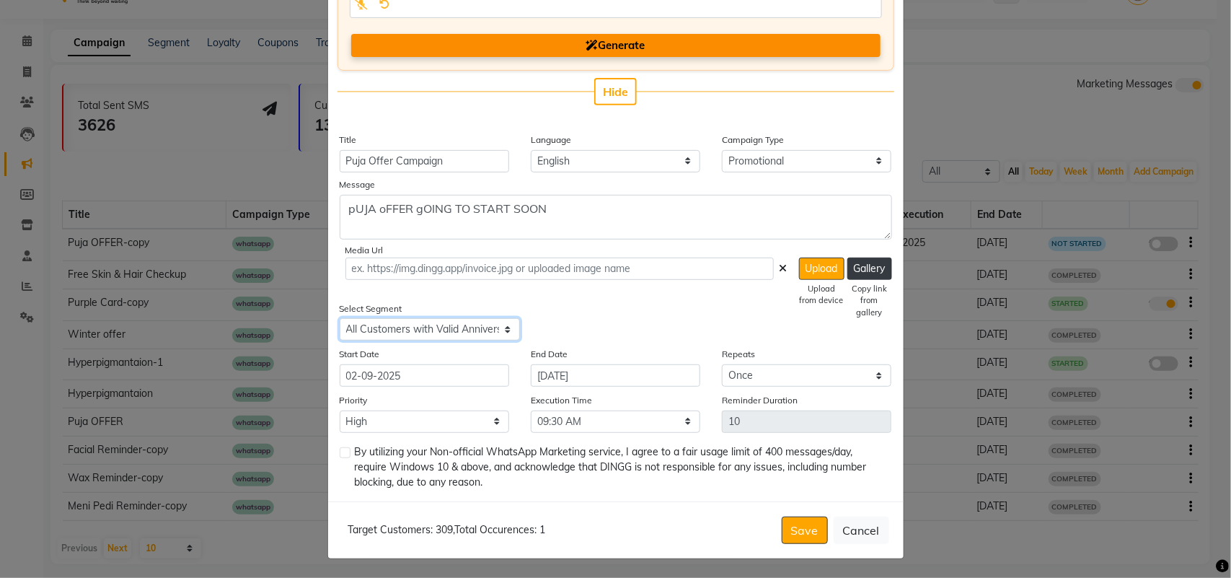
click at [501, 325] on select "Select All Customers All Male Customer All Female Customer All Members All Cust…" at bounding box center [430, 329] width 180 height 22
select select "11568"
click at [340, 318] on select "Select All Customers All Male Customer All Female Customer All Members All Cust…" at bounding box center [430, 329] width 180 height 22
drag, startPoint x: 444, startPoint y: 160, endPoint x: 391, endPoint y: 150, distance: 53.6
click at [391, 150] on input "Puja Offer Campaign" at bounding box center [425, 161] width 170 height 22
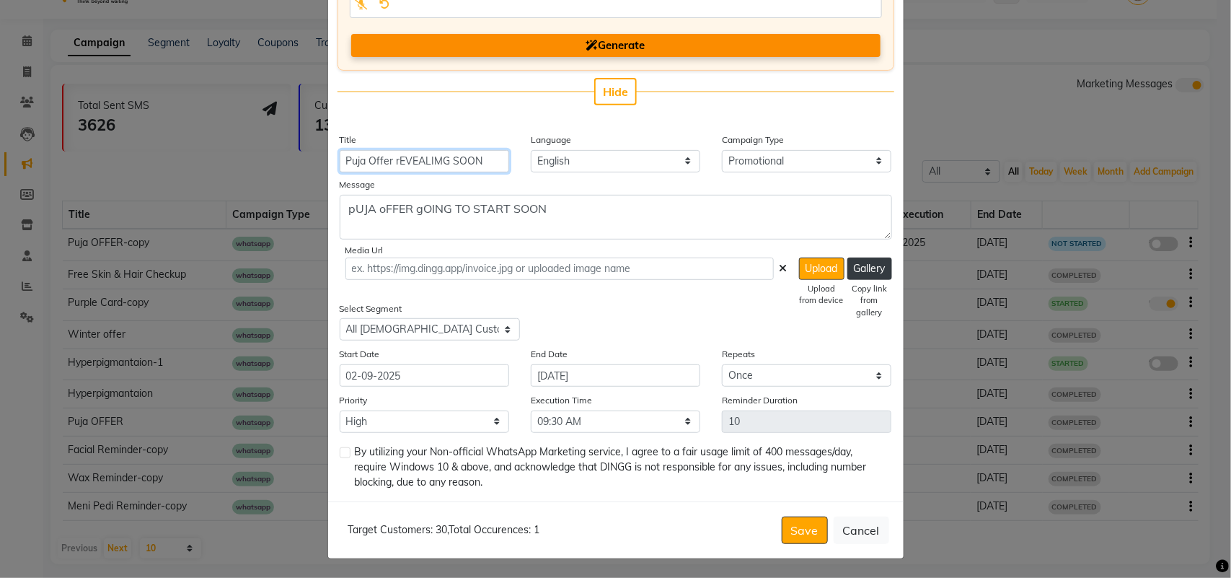
drag, startPoint x: 474, startPoint y: 163, endPoint x: 390, endPoint y: 161, distance: 84.4
click at [390, 161] on input "Puja Offer rEVEALIMG SOON" at bounding box center [425, 161] width 170 height 22
type input "Puja Offer Reviling soon"
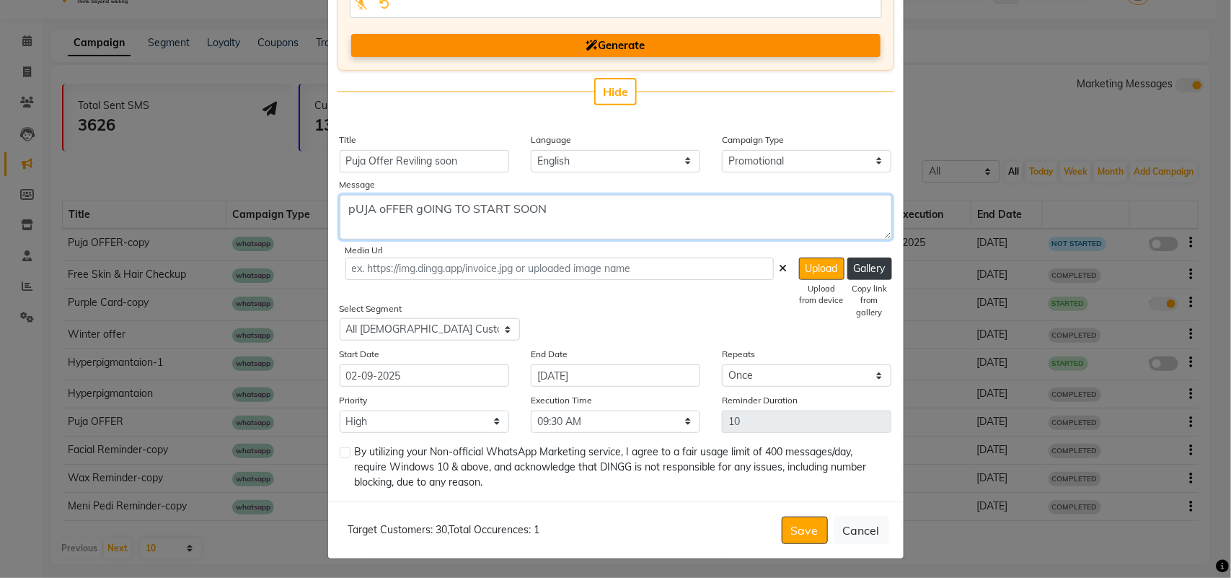
drag, startPoint x: 553, startPoint y: 207, endPoint x: 322, endPoint y: 196, distance: 231.1
click at [329, 196] on div "Message pUJA oFFER gOING TO START SOON Media Url Upload Upload from device Gall…" at bounding box center [616, 229] width 574 height 102
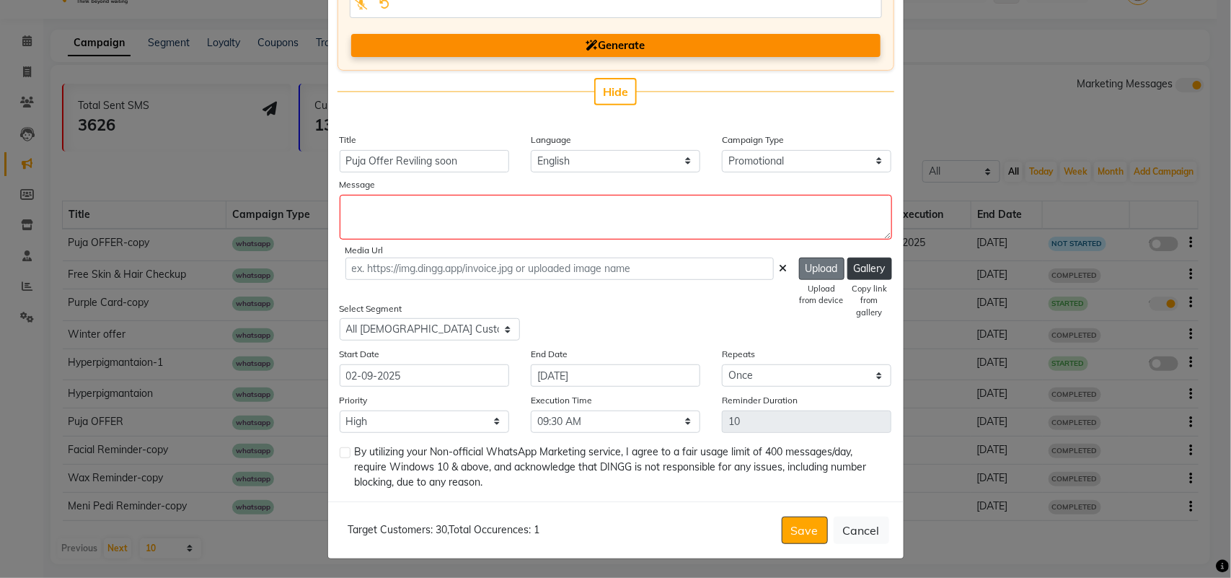
click at [816, 269] on button "Upload" at bounding box center [821, 269] width 45 height 22
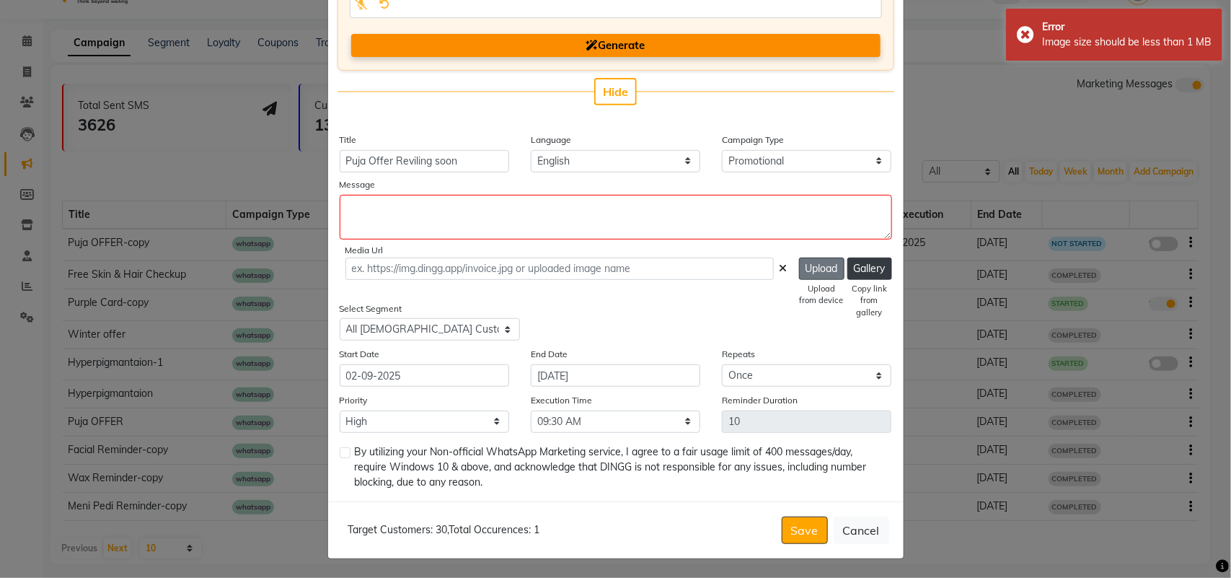
click at [810, 265] on button "Upload" at bounding box center [821, 269] width 45 height 22
